Goal: Task Accomplishment & Management: Manage account settings

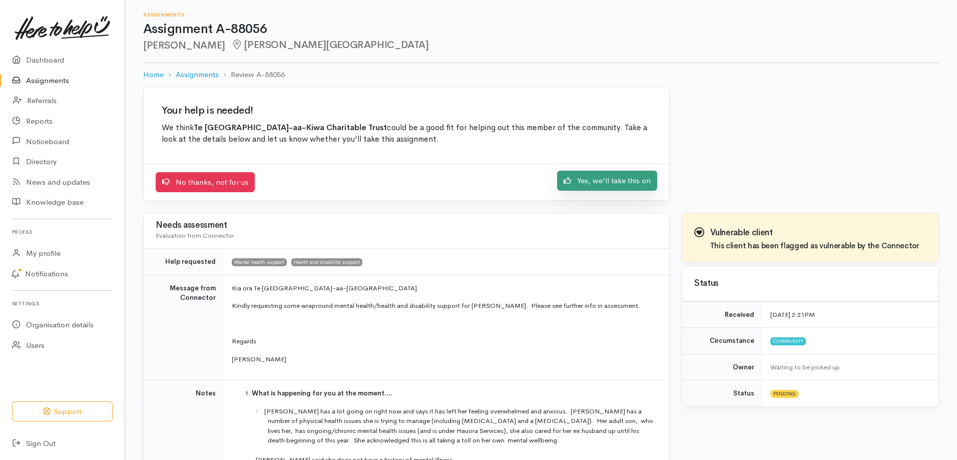
click at [640, 171] on link "Yes, we'll take this on" at bounding box center [607, 181] width 100 height 21
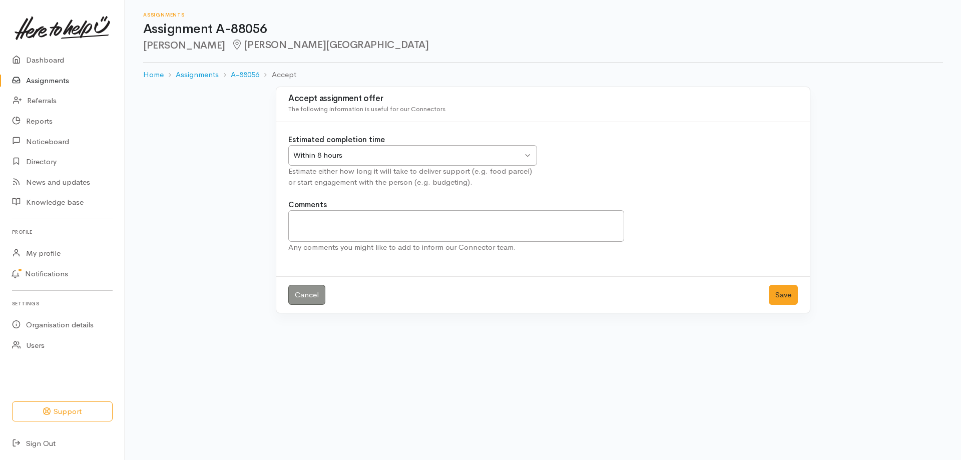
click at [316, 160] on div "Within 8 hours" at bounding box center [407, 156] width 229 height 12
click at [789, 296] on button "Save" at bounding box center [783, 295] width 29 height 21
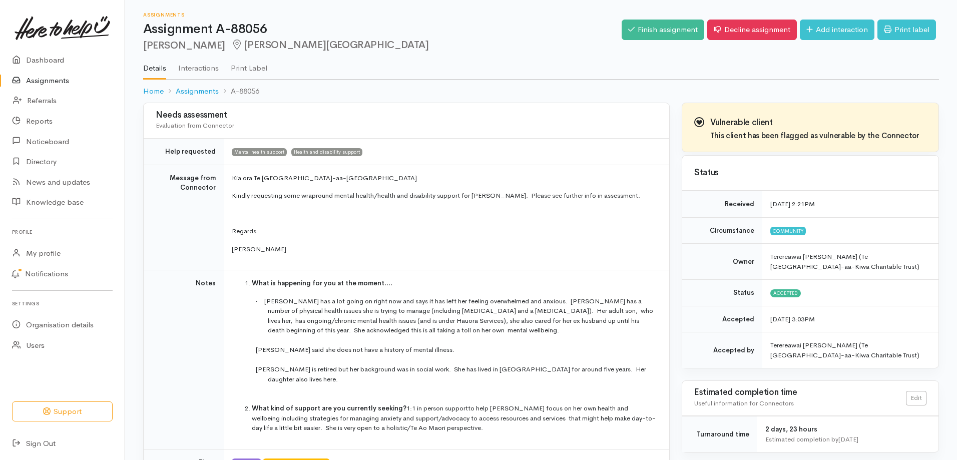
click at [63, 79] on link "Assignments" at bounding box center [62, 81] width 125 height 21
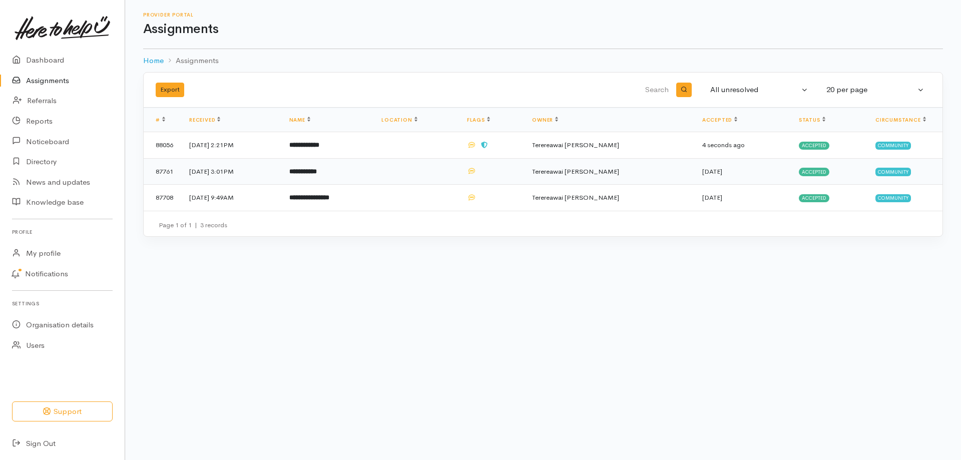
click at [262, 176] on td "18 Aug 2025, 3:01PM" at bounding box center [231, 171] width 100 height 27
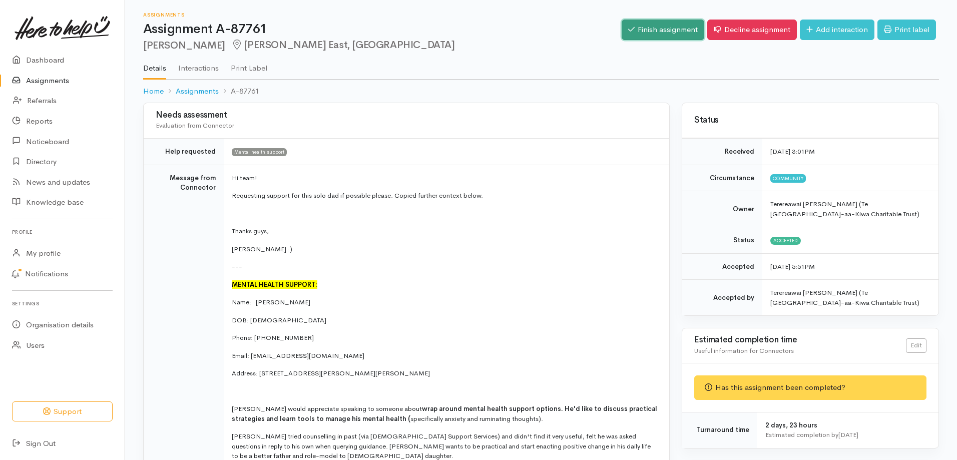
click at [677, 31] on link "Finish assignment" at bounding box center [662, 30] width 83 height 21
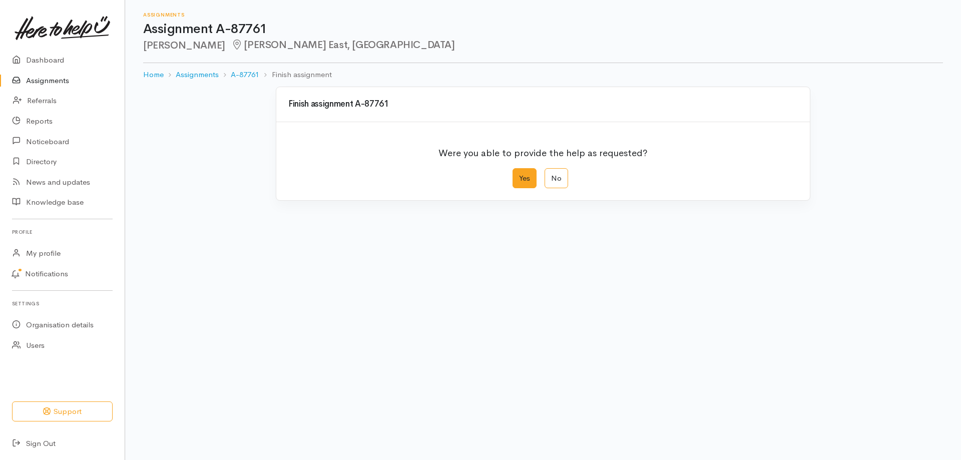
click at [522, 179] on label "Yes" at bounding box center [524, 178] width 24 height 21
click at [519, 175] on input "Yes" at bounding box center [515, 171] width 7 height 7
radio input "true"
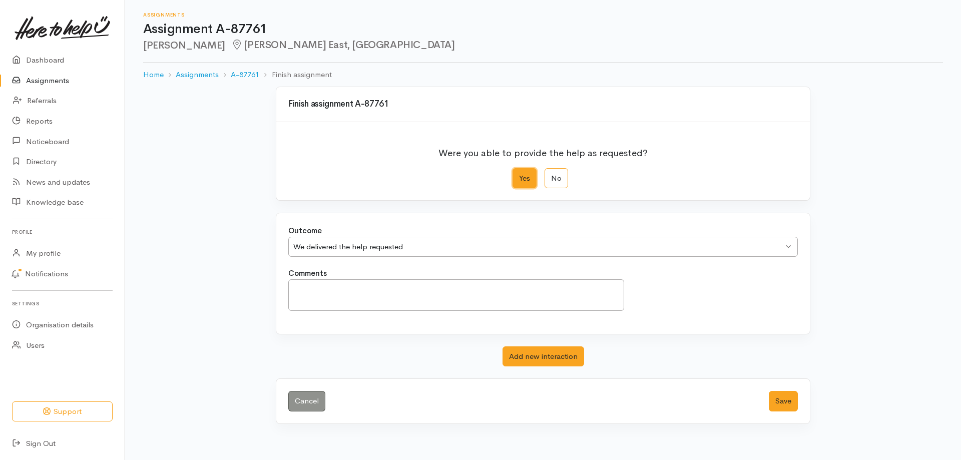
click at [401, 251] on div "We delivered the help requested" at bounding box center [538, 247] width 490 height 12
click at [780, 402] on button "Save" at bounding box center [783, 401] width 29 height 21
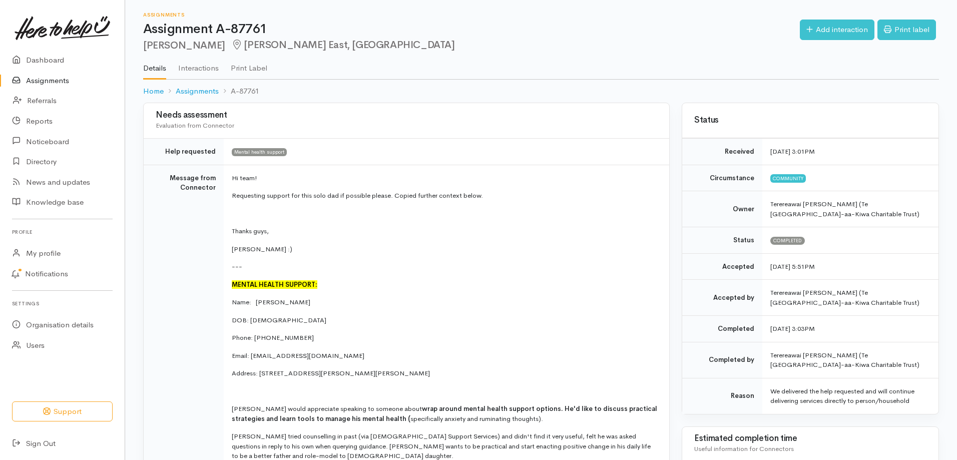
click at [48, 83] on link "Assignments" at bounding box center [62, 81] width 125 height 21
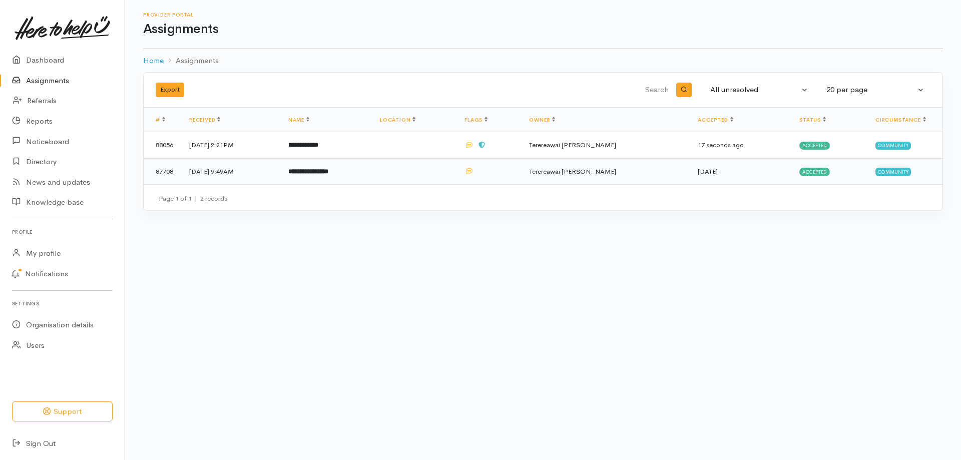
click at [328, 175] on b "**********" at bounding box center [308, 171] width 40 height 7
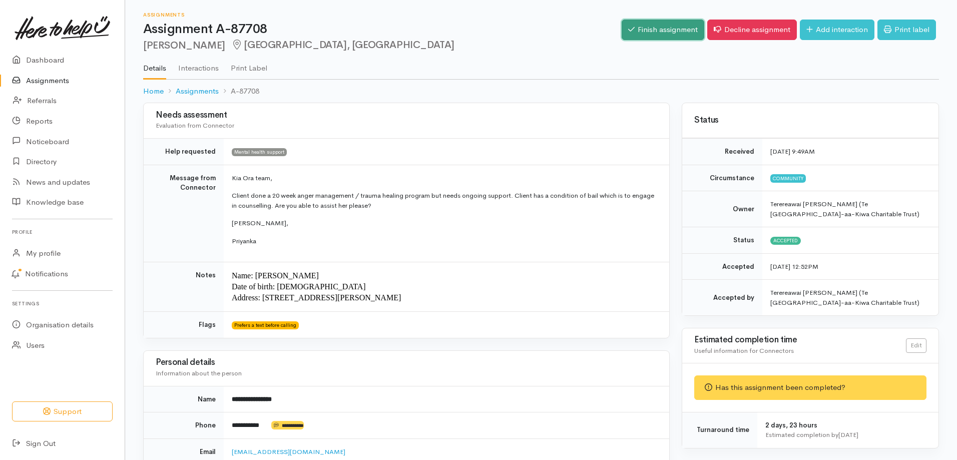
click at [675, 28] on link "Finish assignment" at bounding box center [662, 30] width 83 height 21
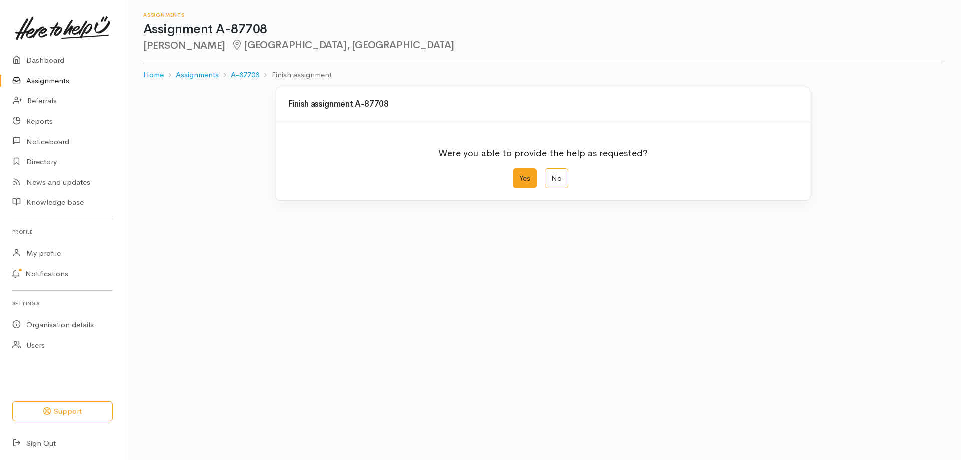
click at [527, 178] on label "Yes" at bounding box center [524, 178] width 24 height 21
click at [519, 175] on input "Yes" at bounding box center [515, 171] width 7 height 7
radio input "true"
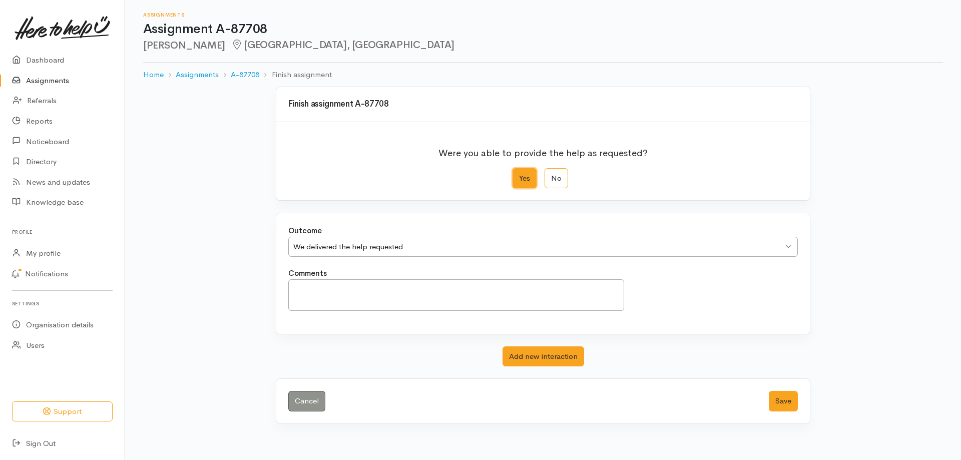
click at [428, 250] on div "We delivered the help requested" at bounding box center [538, 247] width 490 height 12
click at [778, 402] on button "Save" at bounding box center [783, 401] width 29 height 21
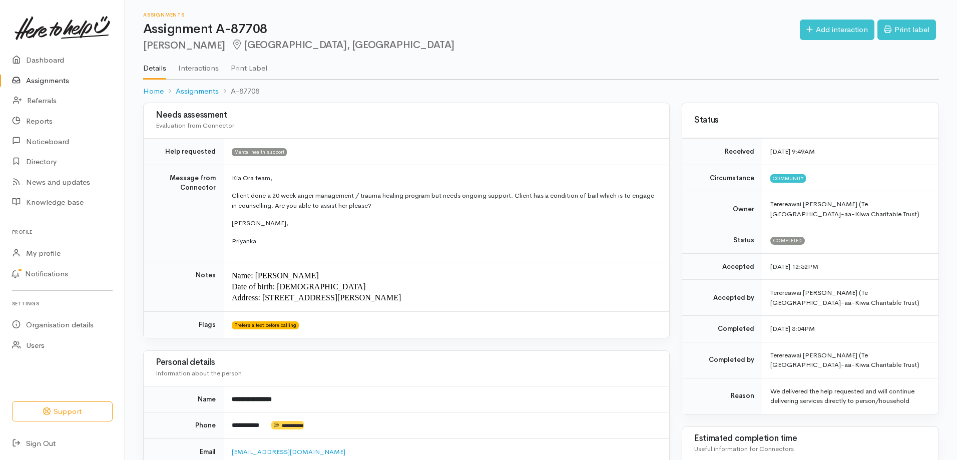
click at [46, 82] on link "Assignments" at bounding box center [62, 81] width 125 height 21
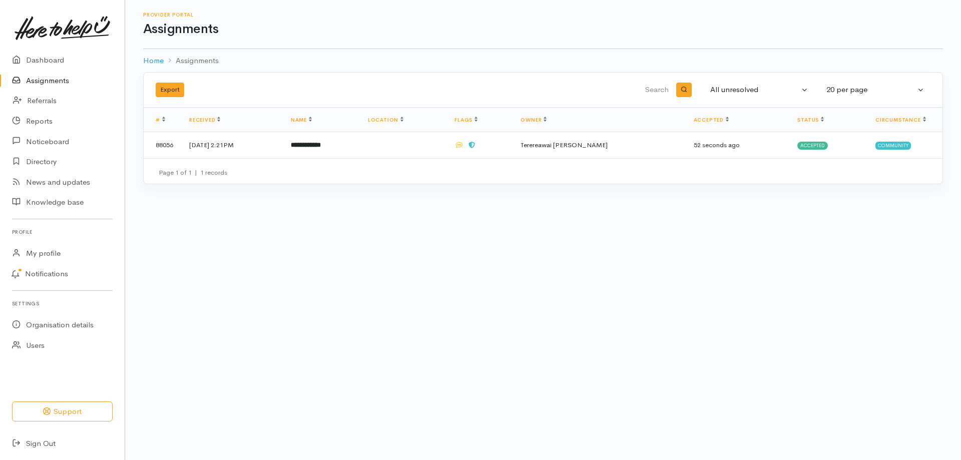
drag, startPoint x: 278, startPoint y: 269, endPoint x: 278, endPoint y: 264, distance: 5.0
click at [278, 264] on body "Support Your 'Here to help u' liaison Your contact within the 'Here to help u' …" at bounding box center [480, 230] width 961 height 460
